Goal: Information Seeking & Learning: Check status

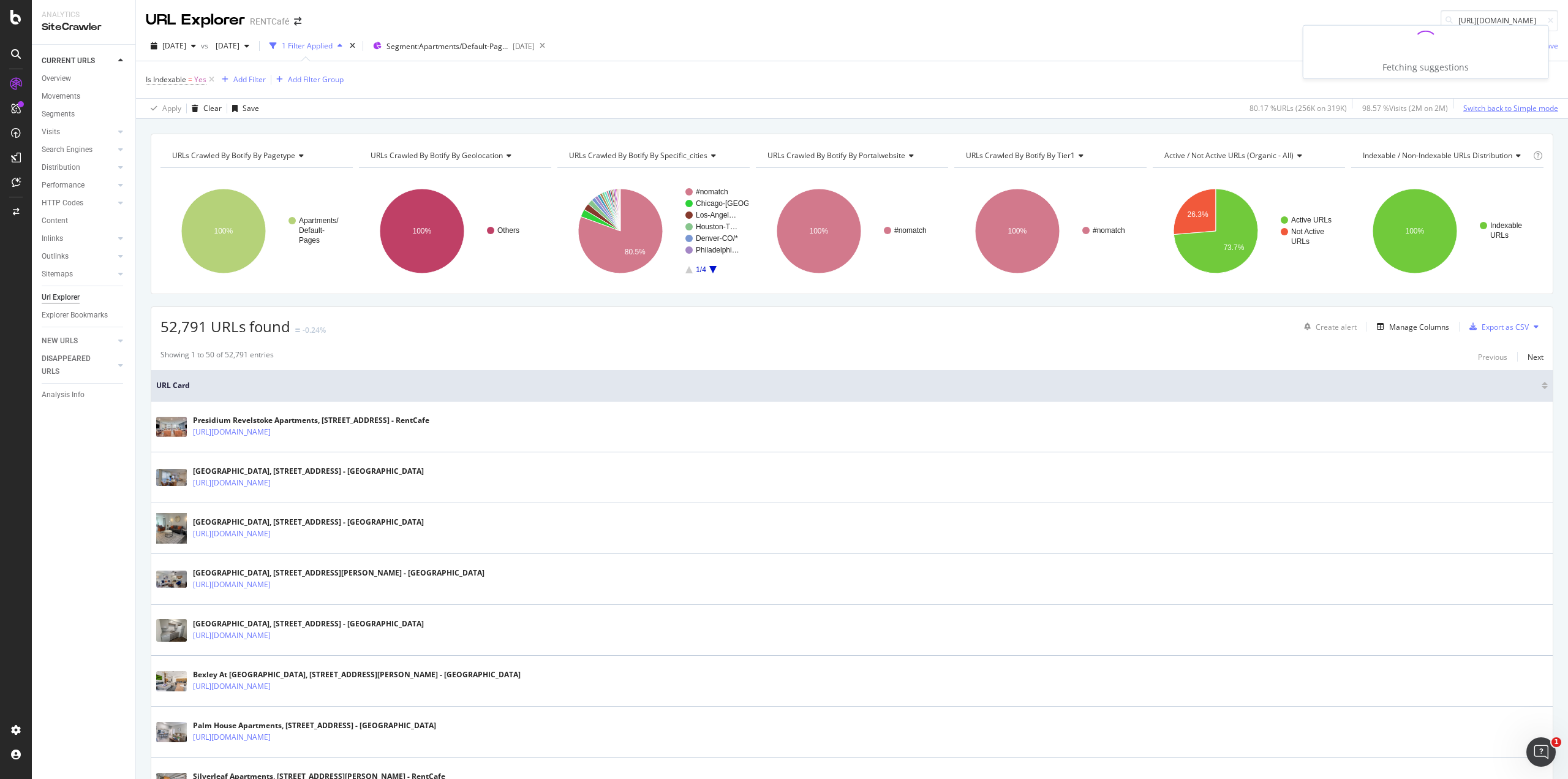
scroll to position [0, 166]
type input "https://www.rentcafe.com/pet-friendly-apartments-for-rent/us/il/chicago/"
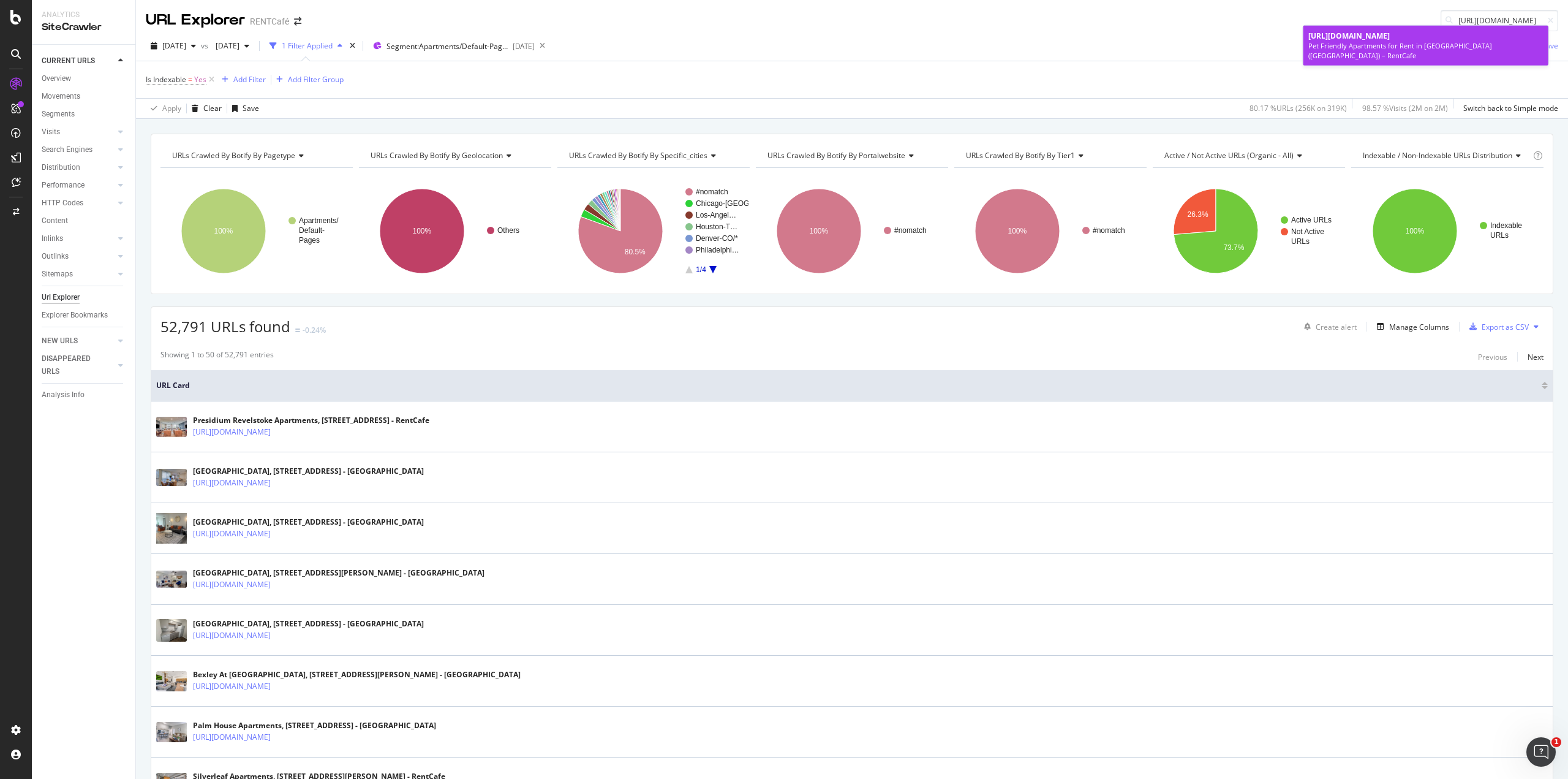
click at [1404, 41] on div "https://www.rentcafe.com/pet-friendly-apartments-for-rent/us/il/chicago/" at bounding box center [1426, 36] width 235 height 10
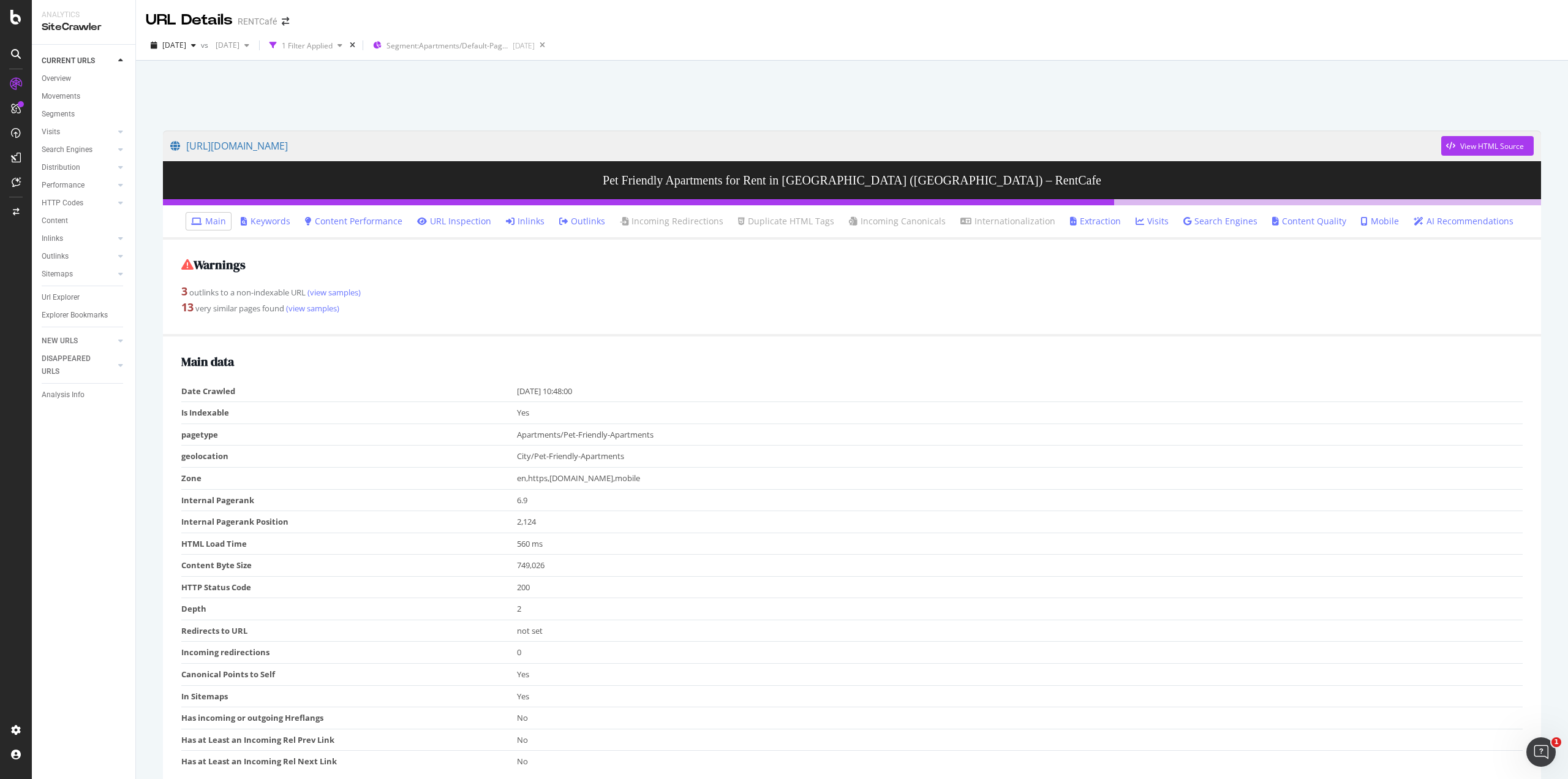
click at [505, 407] on td "Is Indexable" at bounding box center [349, 413] width 336 height 22
click at [527, 226] on link "Inlinks" at bounding box center [525, 221] width 39 height 12
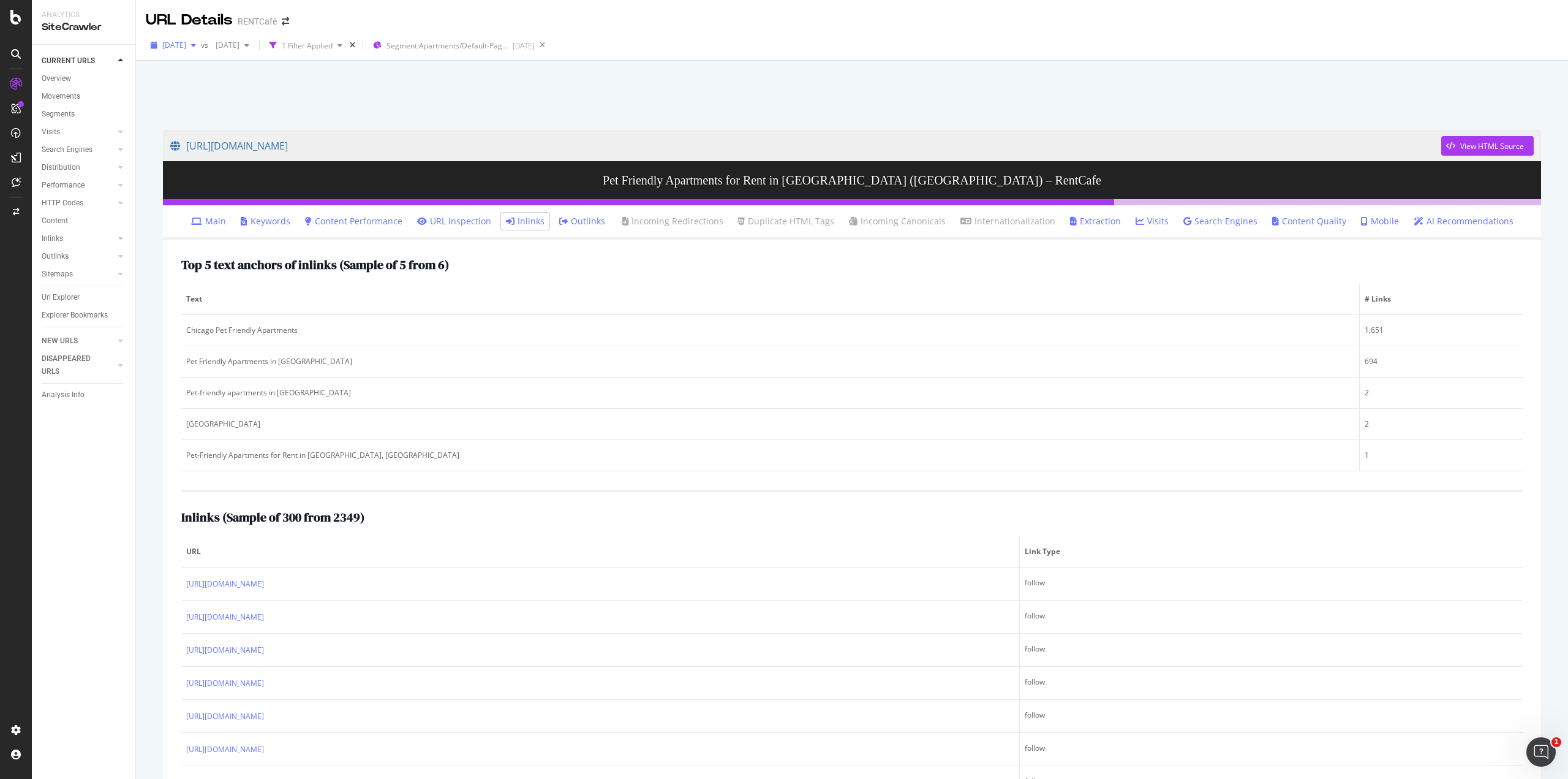
click at [196, 47] on icon "button" at bounding box center [193, 46] width 5 height 7
click at [201, 91] on div "2025 Aug. 7th" at bounding box center [209, 96] width 93 height 11
click at [201, 227] on link "Main" at bounding box center [208, 221] width 35 height 12
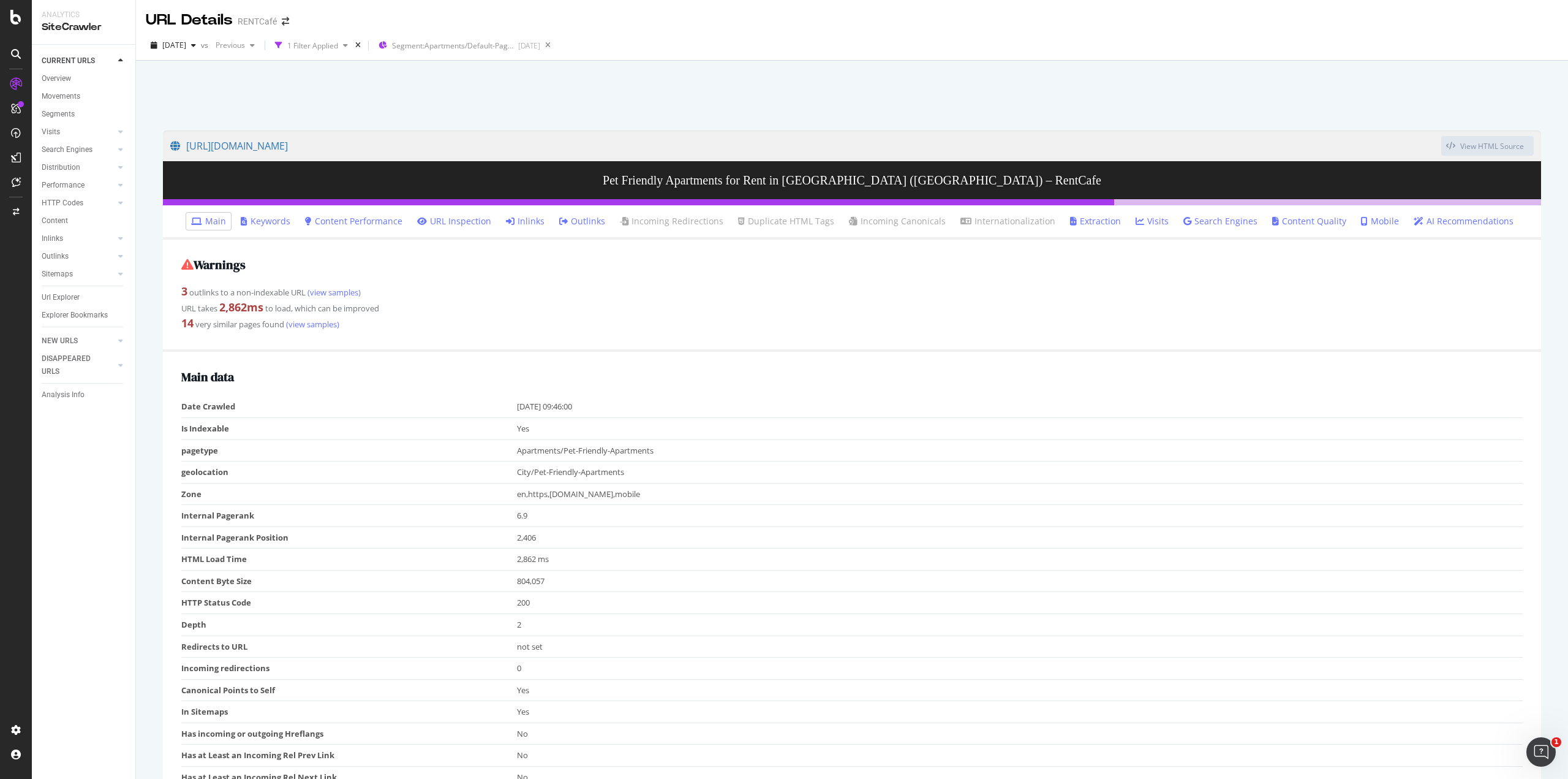
click at [533, 222] on link "Inlinks" at bounding box center [525, 221] width 39 height 12
click at [1377, 68] on div at bounding box center [852, 92] width 1403 height 52
click at [1426, 59] on div "2025 Aug. 7th vs Previous 1 Filter Applied Segment: Apartments/Default-Pages 20…" at bounding box center [852, 48] width 1432 height 25
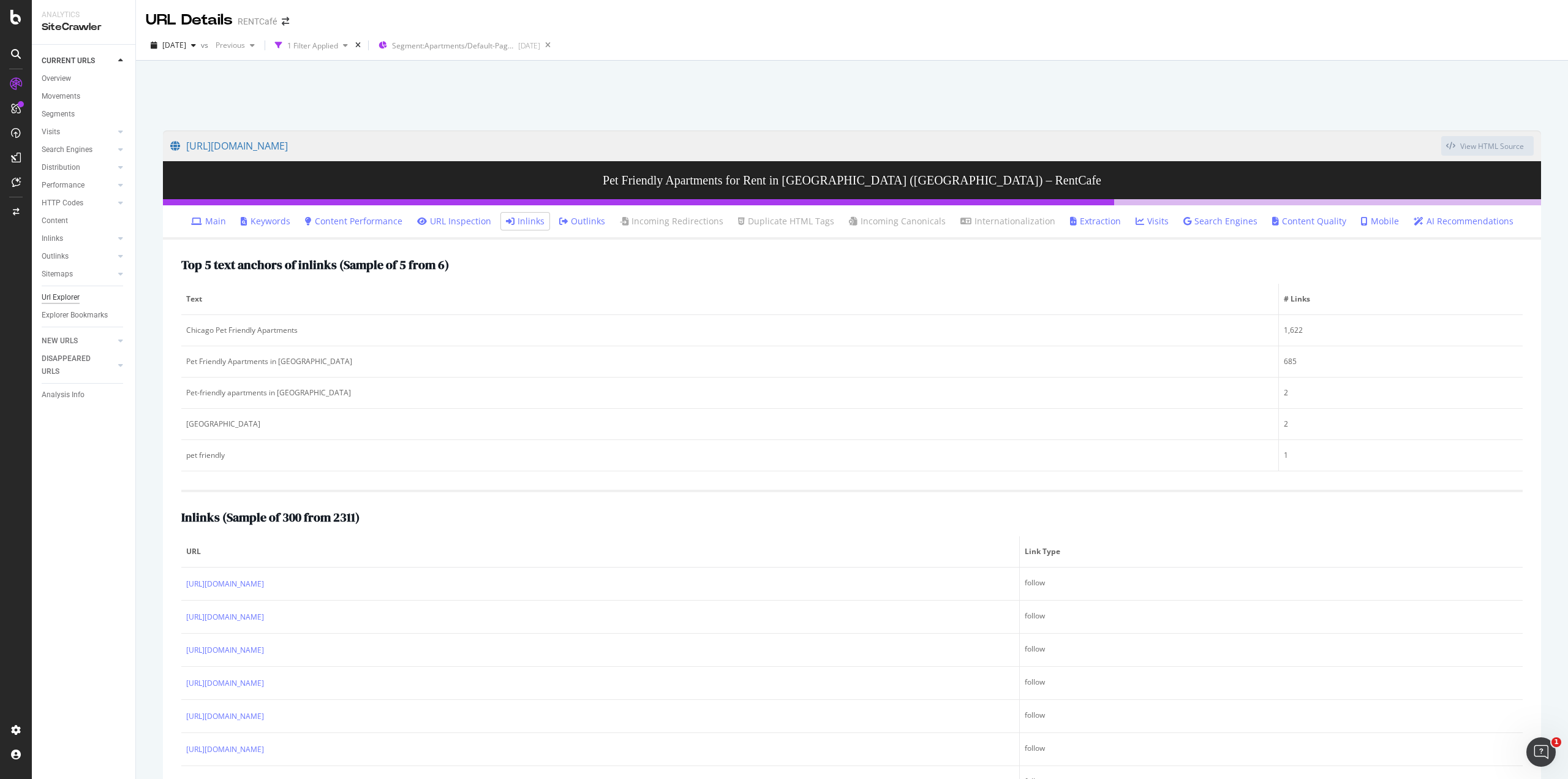
click at [75, 297] on div "Url Explorer" at bounding box center [61, 297] width 38 height 13
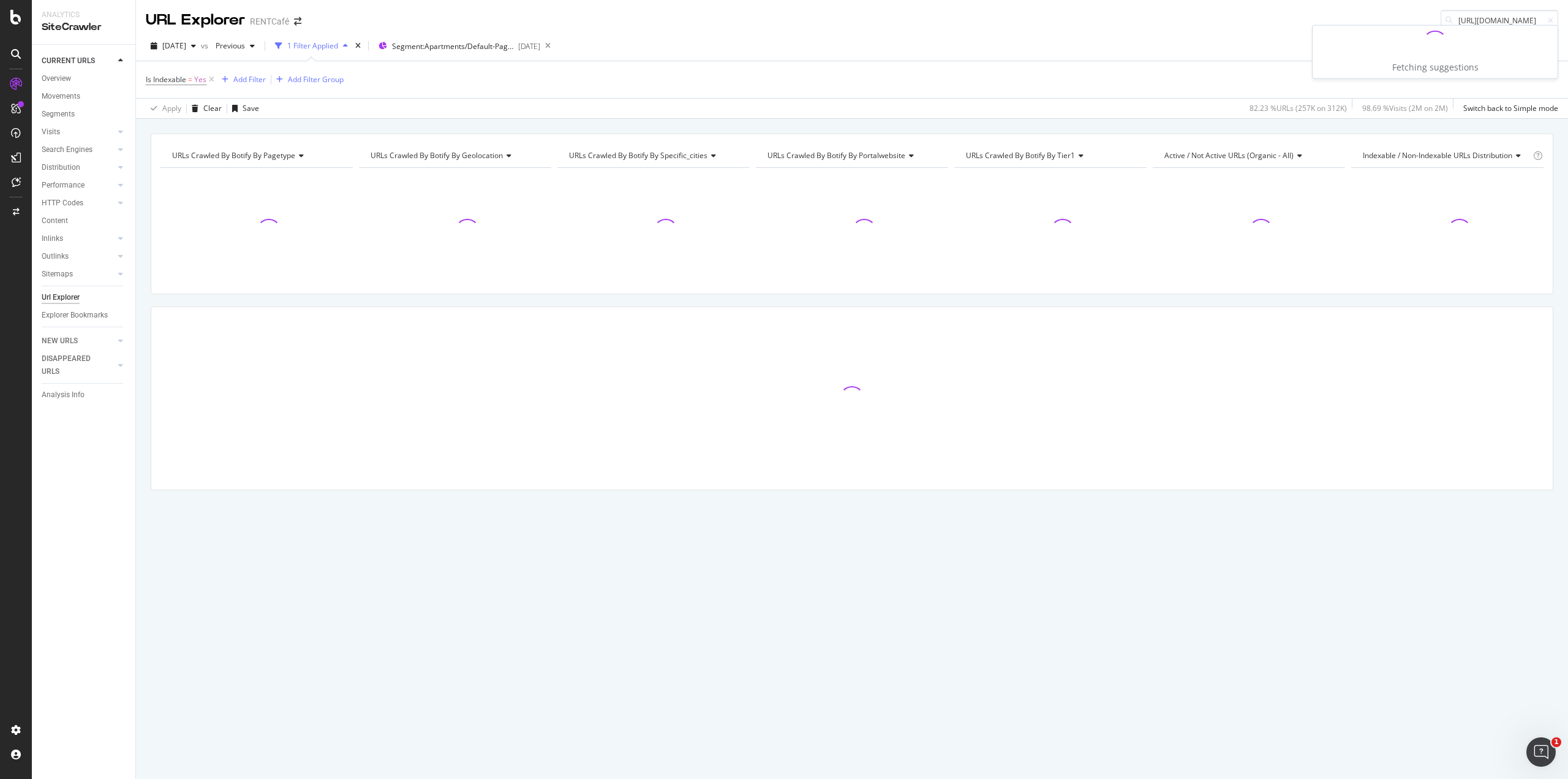
scroll to position [0, 164]
type input "https://www.rentcafe.com/pet-friendly-apartments-for-rent/us/il/chicago"
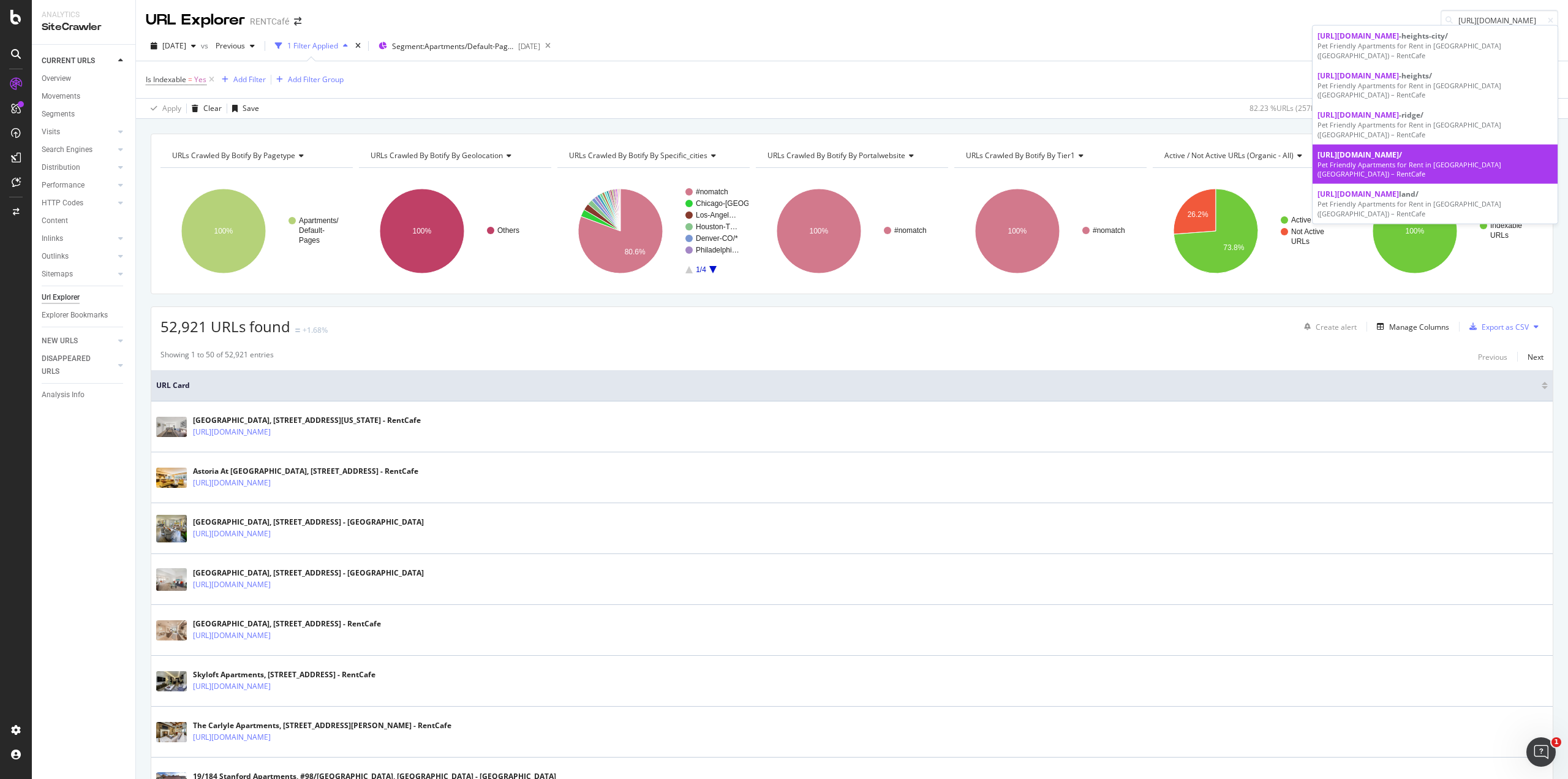
click at [1410, 160] on div "https://www.rentcafe.com/pet-friendly-apartments-for-rent/us/il/chicago /" at bounding box center [1436, 154] width 235 height 10
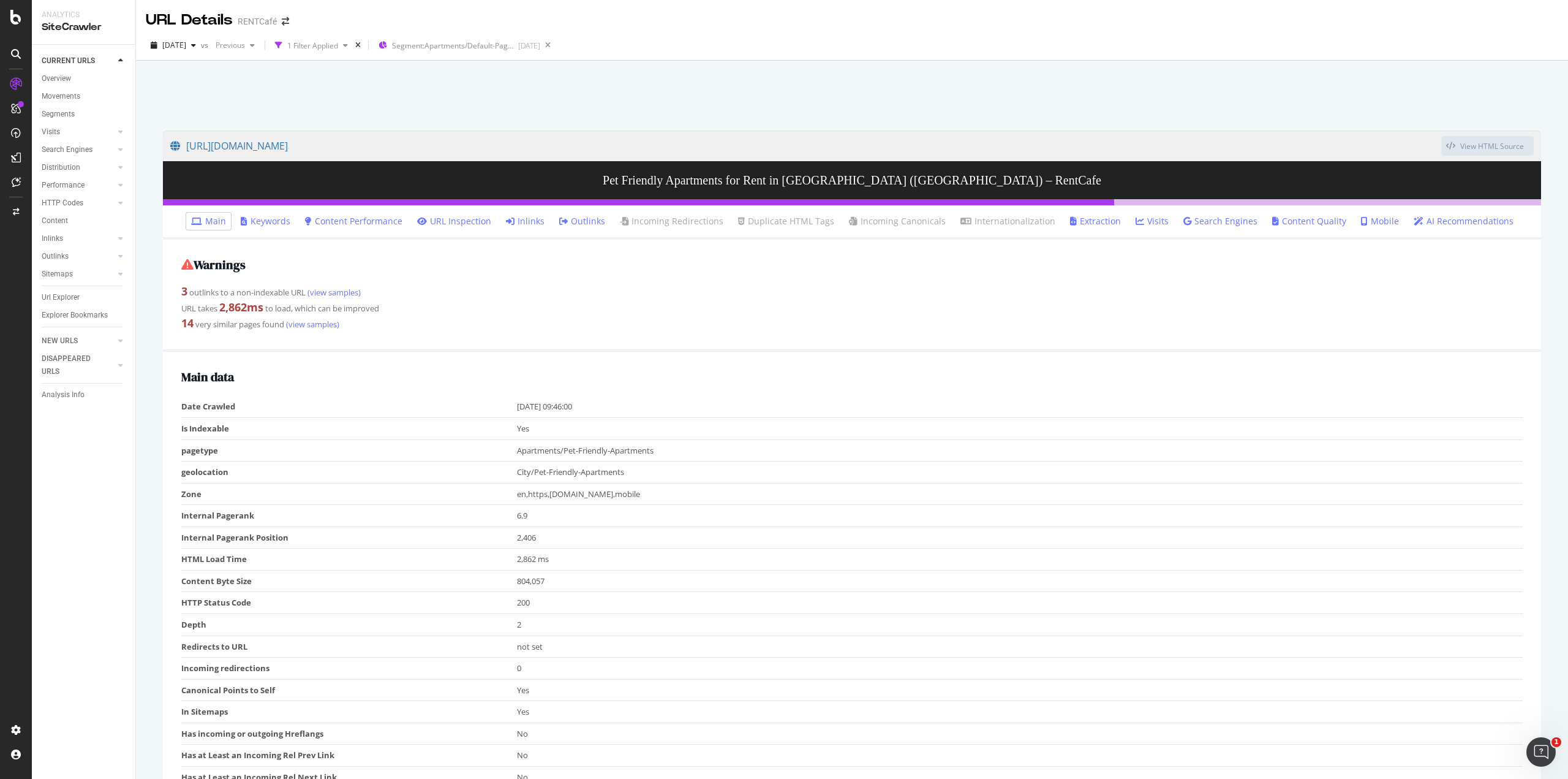
click at [540, 221] on link "Inlinks" at bounding box center [525, 221] width 39 height 12
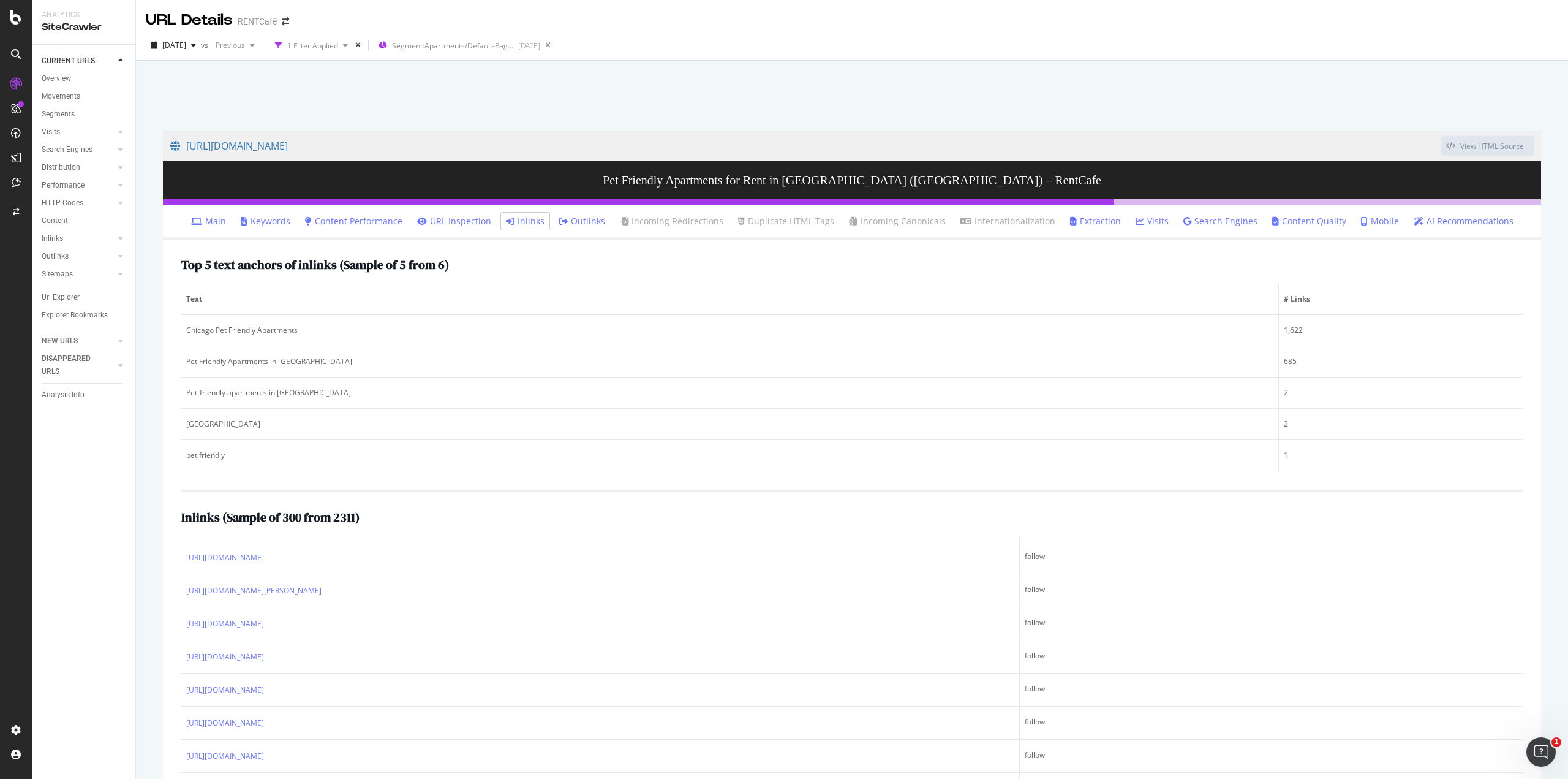
scroll to position [674, 0]
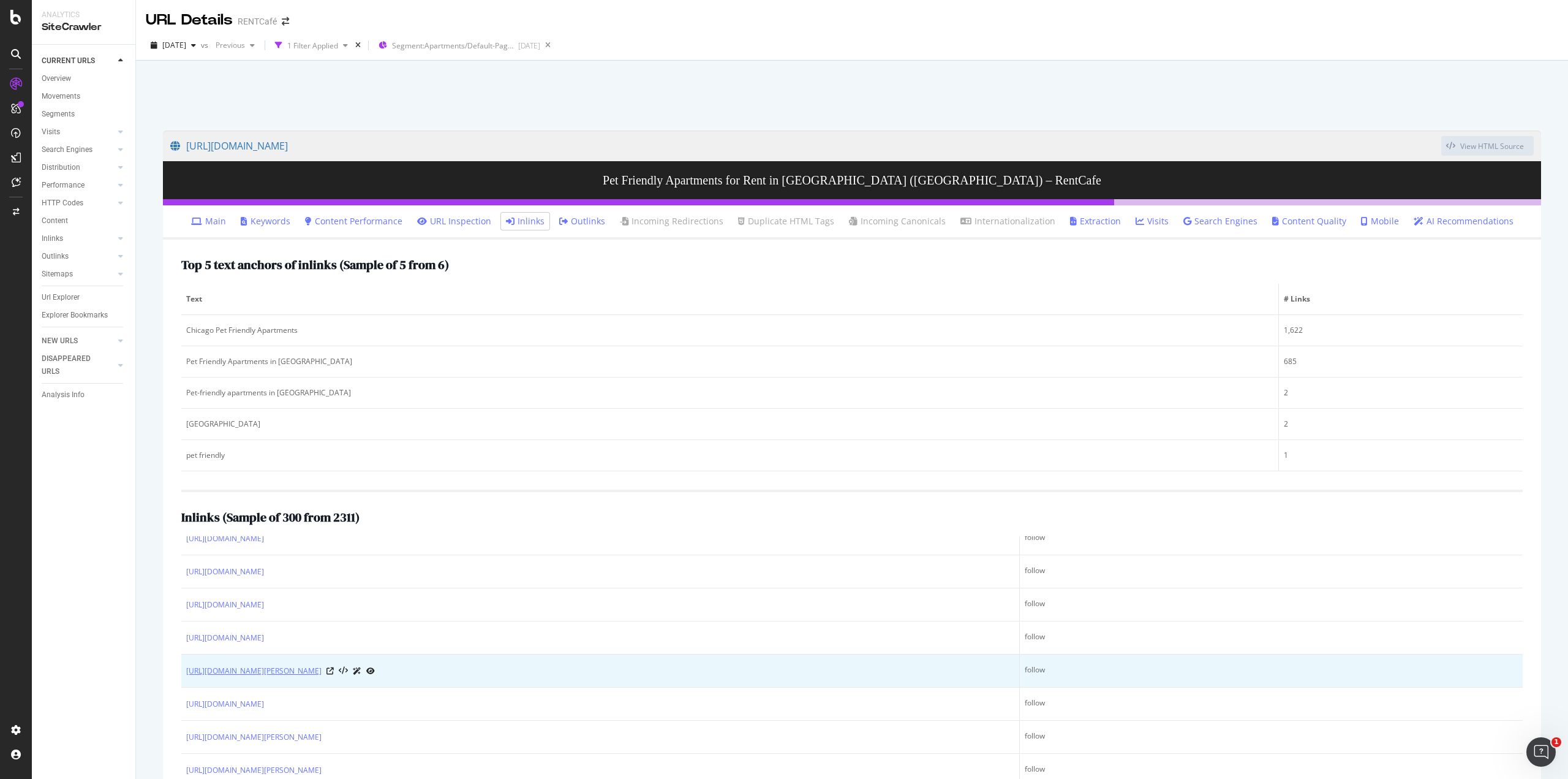
click at [322, 667] on link "https://www.rentcafe.com/apartments/il/chicago/sheridan-glen-6040-n-sheridan-rd…" at bounding box center [254, 671] width 136 height 12
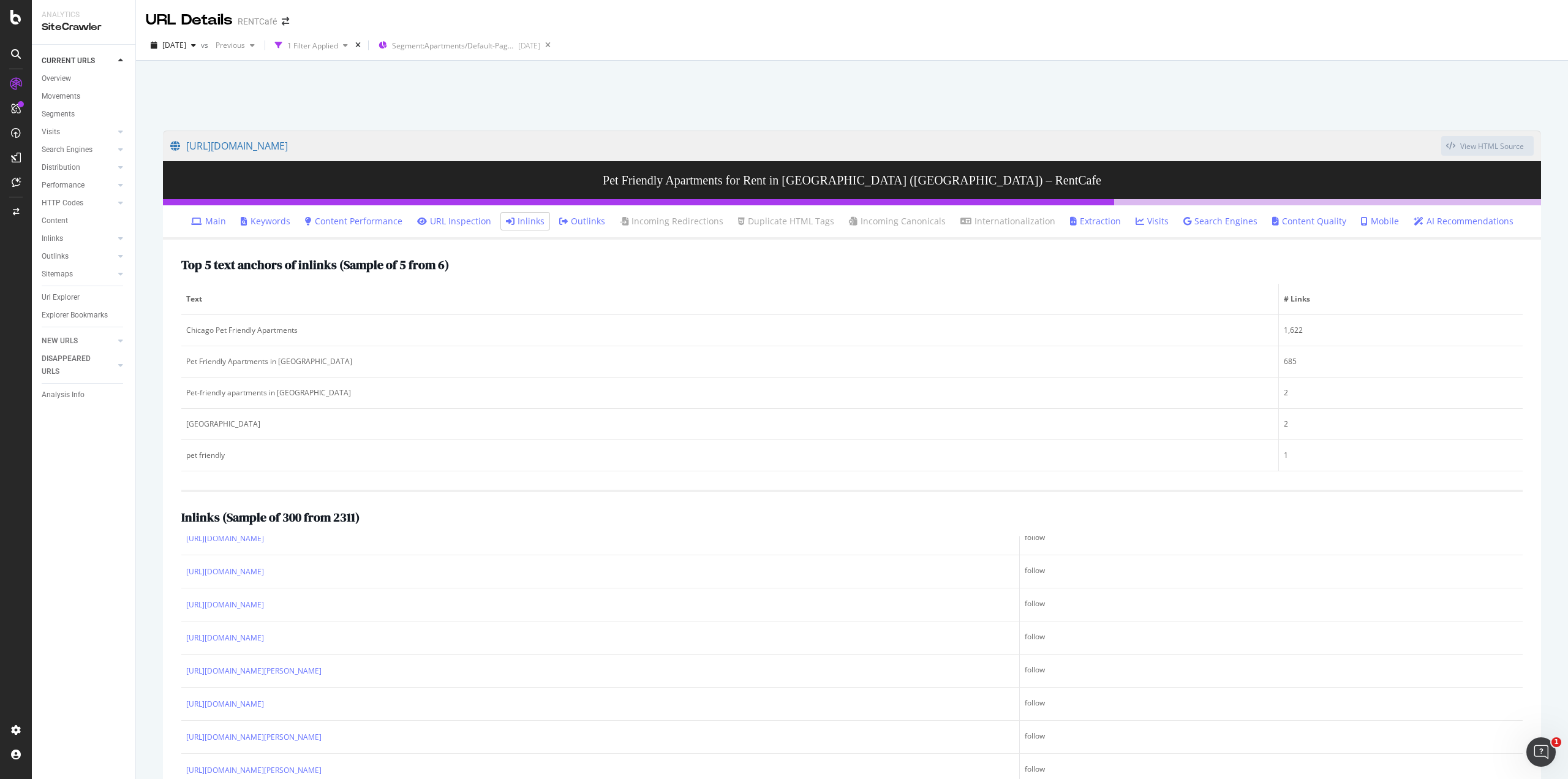
click at [568, 219] on icon at bounding box center [564, 221] width 9 height 9
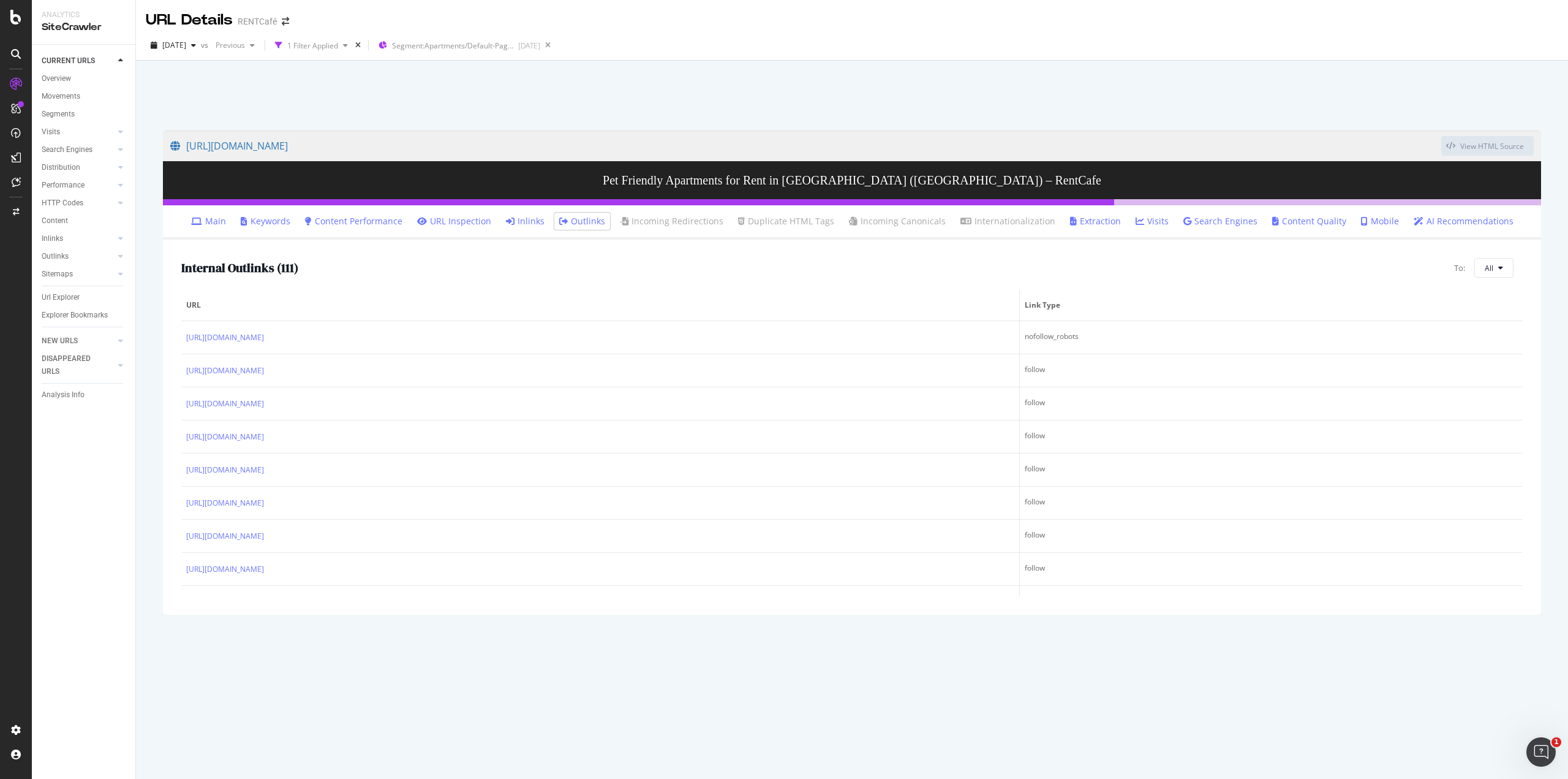
drag, startPoint x: 65, startPoint y: 296, endPoint x: 1353, endPoint y: 35, distance: 1314.2
click at [65, 296] on div "Url Explorer" at bounding box center [61, 297] width 38 height 13
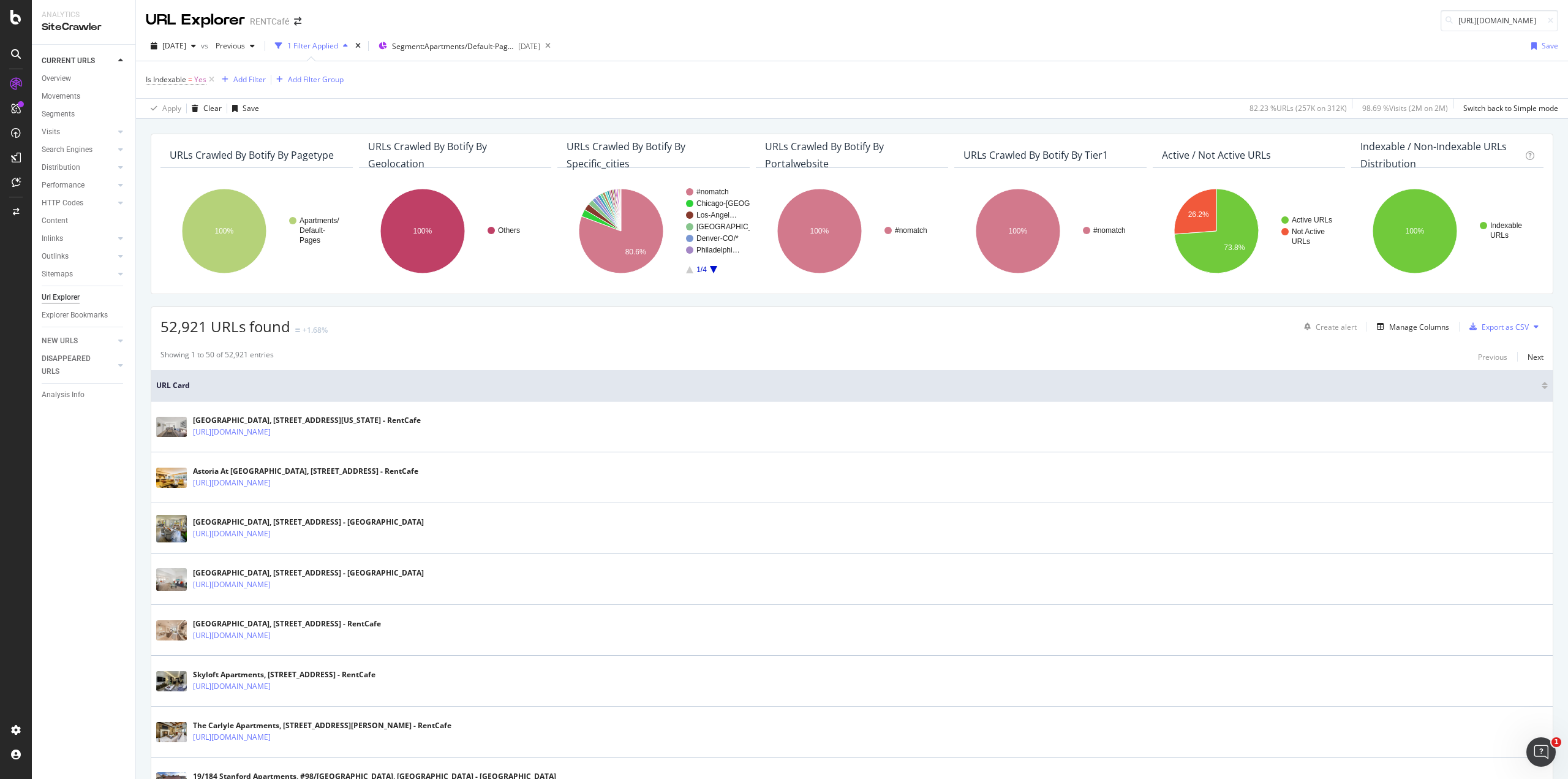
scroll to position [0, 164]
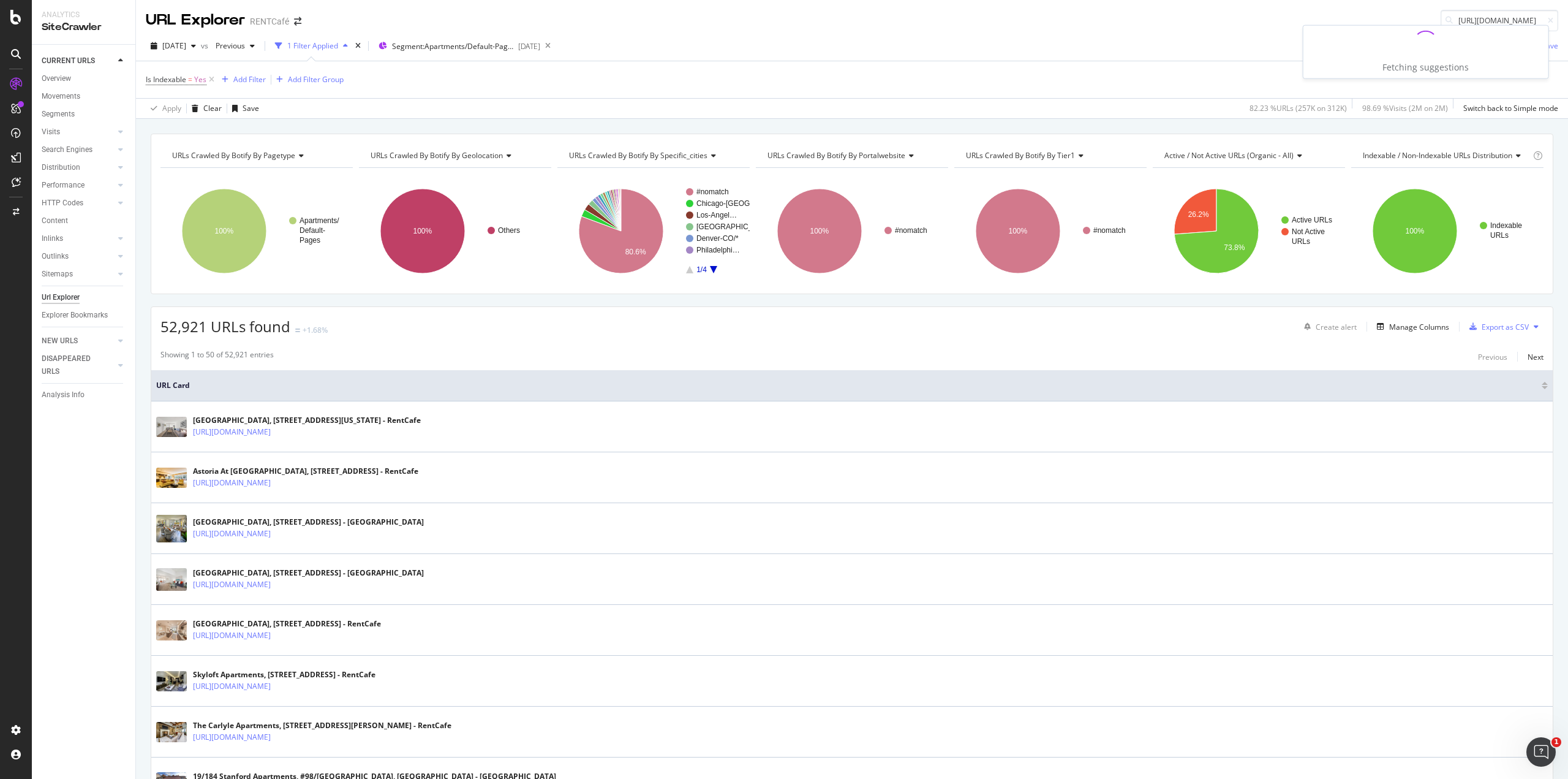
type input "https://www.rentcafe.com/apartments/il/chicago/prairie-shores4/default"
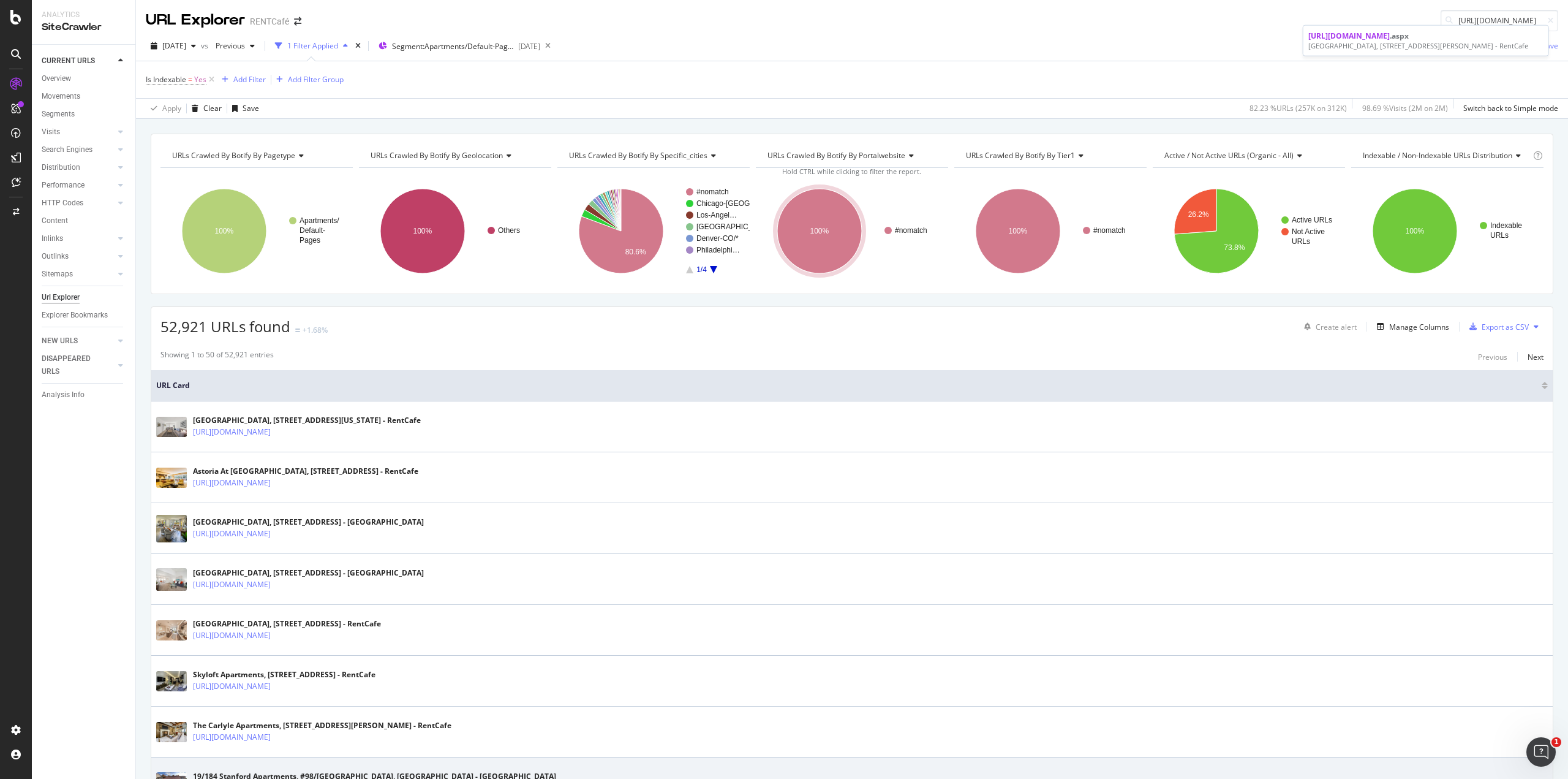
scroll to position [0, 0]
